Goal: Transaction & Acquisition: Purchase product/service

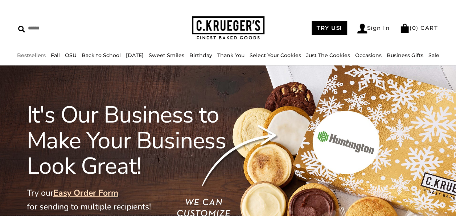
click at [21, 53] on link "Bestsellers" at bounding box center [31, 55] width 29 height 7
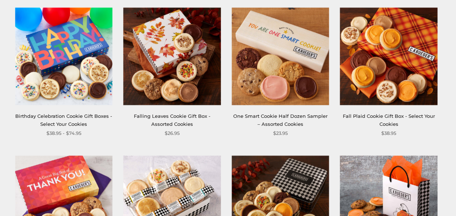
scroll to position [290, 0]
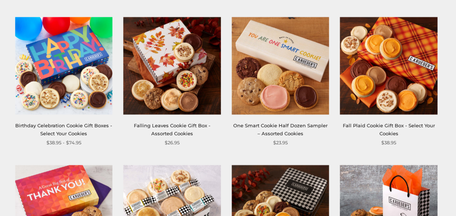
click at [62, 65] on img at bounding box center [64, 66] width 98 height 98
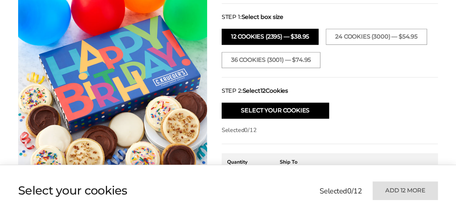
scroll to position [363, 0]
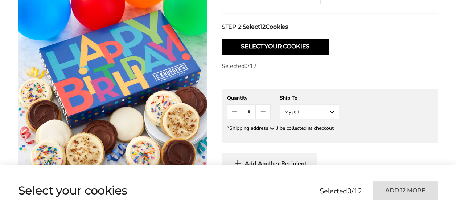
click at [333, 112] on button "Myself" at bounding box center [310, 111] width 60 height 15
click at [321, 137] on button "Other Recipient" at bounding box center [309, 138] width 59 height 13
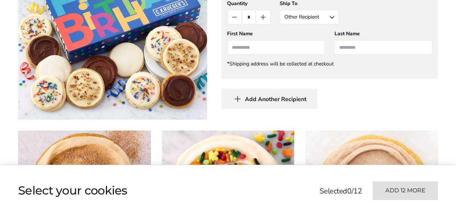
scroll to position [472, 0]
